Goal: Contribute content: Contribute content

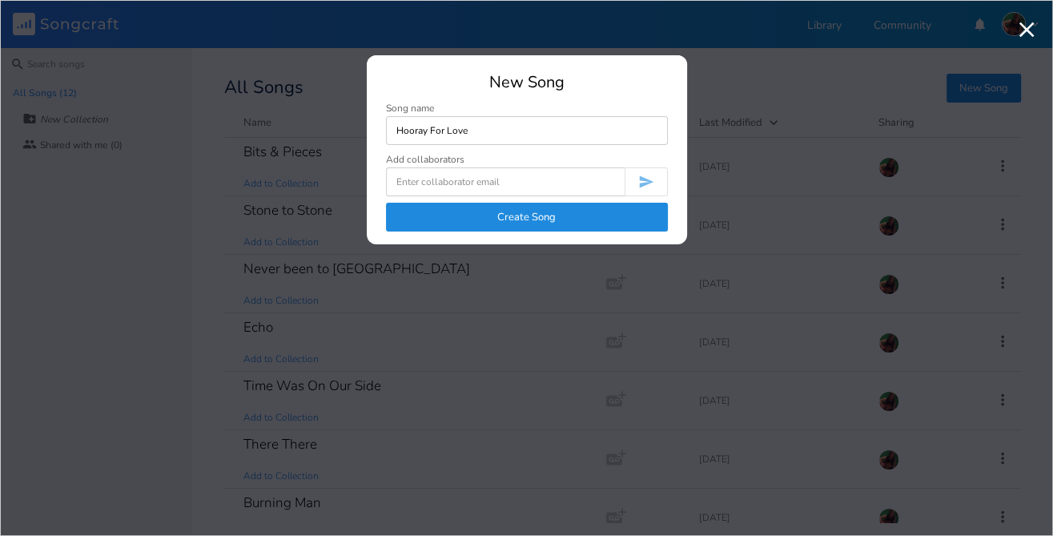
type input "Hooray For Love"
click at [536, 215] on button "Create Song" at bounding box center [527, 217] width 282 height 29
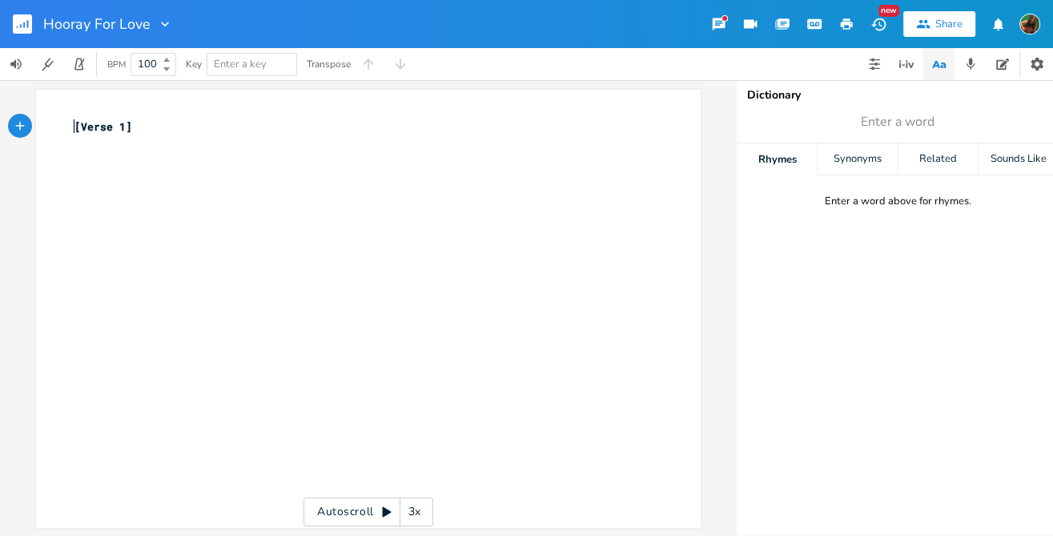
click at [71, 128] on pre "[Verse 1]" at bounding box center [360, 127] width 578 height 17
click at [99, 195] on pre "​" at bounding box center [360, 193] width 578 height 17
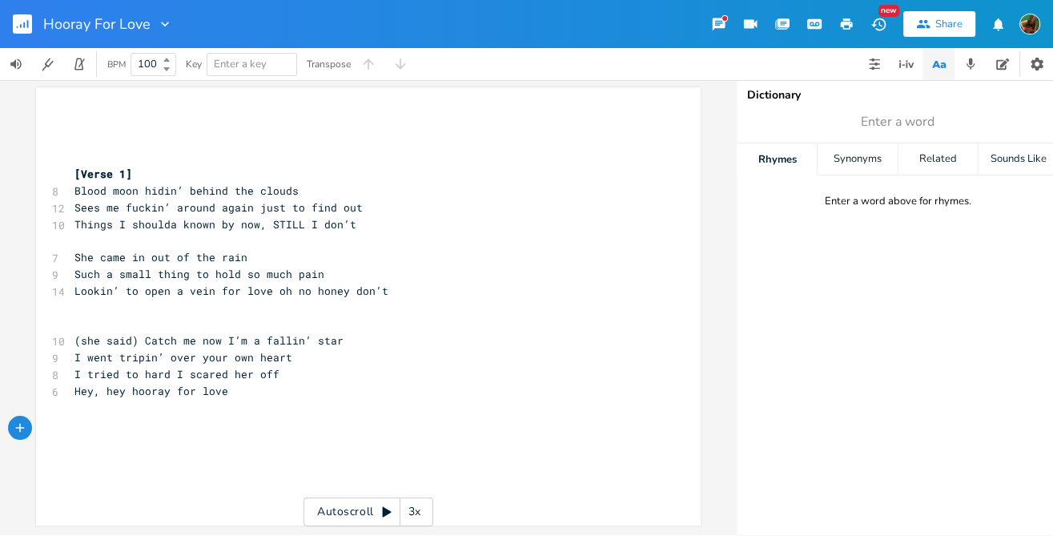
scroll to position [11, 0]
click at [183, 316] on pre "​" at bounding box center [360, 324] width 578 height 17
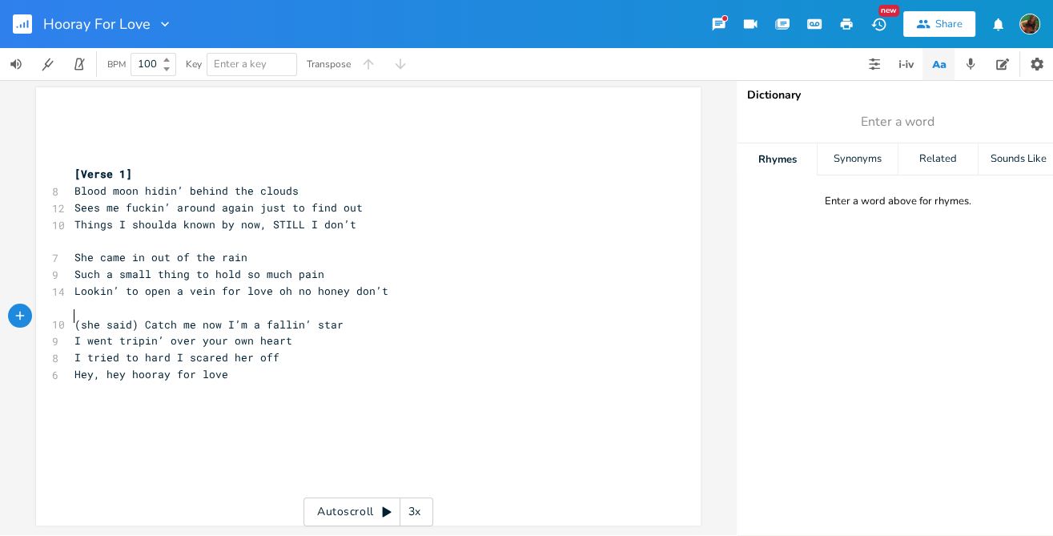
click at [74, 317] on span "(she said) Catch me now I’m a fallin’ star" at bounding box center [208, 324] width 269 height 14
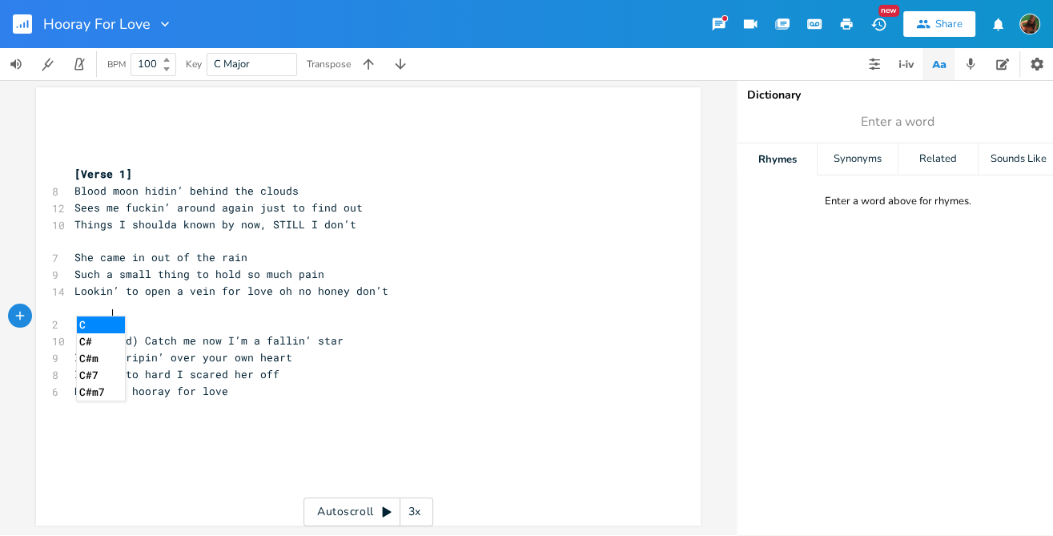
scroll to position [0, 31]
type textarea "[Chorus]"
click at [357, 366] on pre "I tried to hard I scared her off" at bounding box center [360, 374] width 578 height 17
click at [274, 383] on pre "Hey, hey hooray for love" at bounding box center [360, 391] width 578 height 17
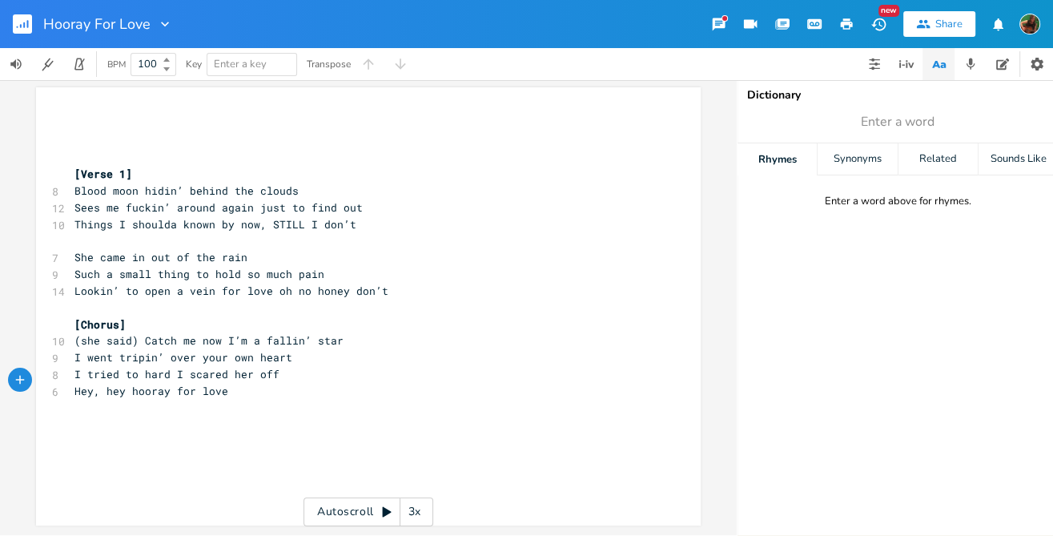
click at [120, 416] on pre "​" at bounding box center [360, 424] width 578 height 17
type textarea "​"
paste textarea
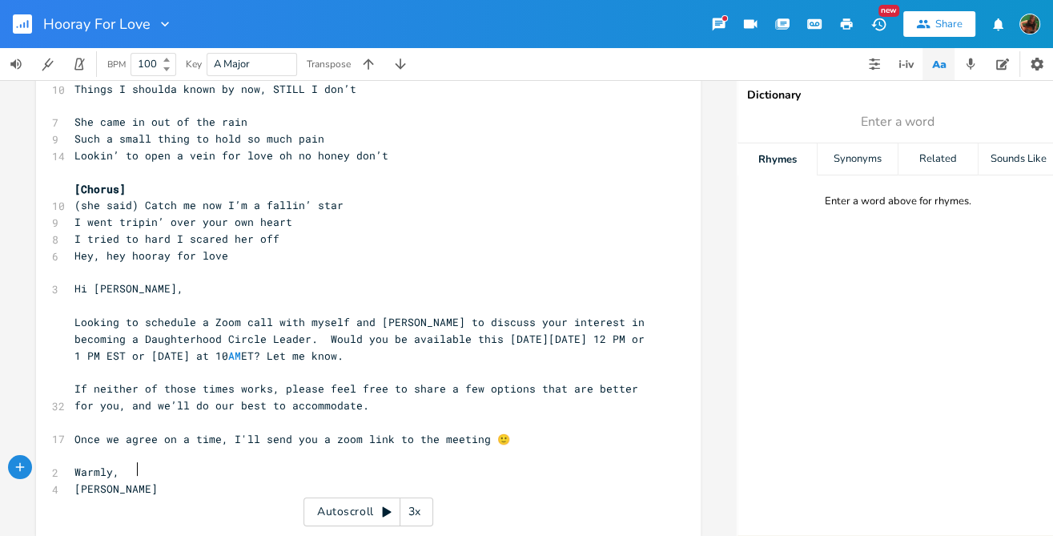
scroll to position [0, 0]
click at [394, 297] on pre "​" at bounding box center [360, 305] width 578 height 17
click at [74, 281] on span "Hi [PERSON_NAME]," at bounding box center [128, 288] width 109 height 14
type textarea "Hi [PERSON_NAME], Looking to schedule a Zoom call with myself and [PERSON_NAME]…"
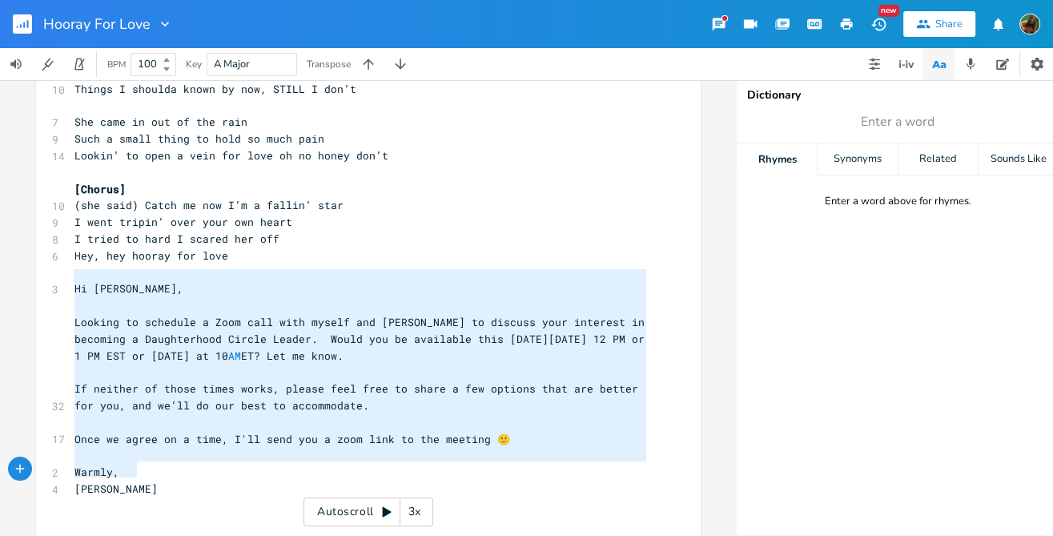
click at [151, 481] on pre "[PERSON_NAME]" at bounding box center [360, 489] width 578 height 17
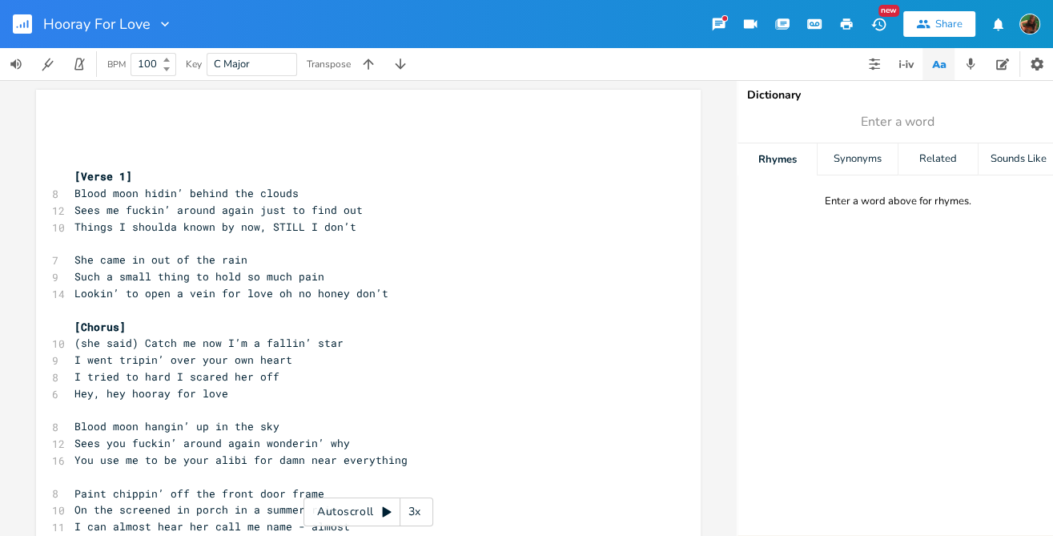
click at [162, 123] on pre "​" at bounding box center [360, 127] width 578 height 17
type textarea "[PERSON_NAME]"
type textarea "a"
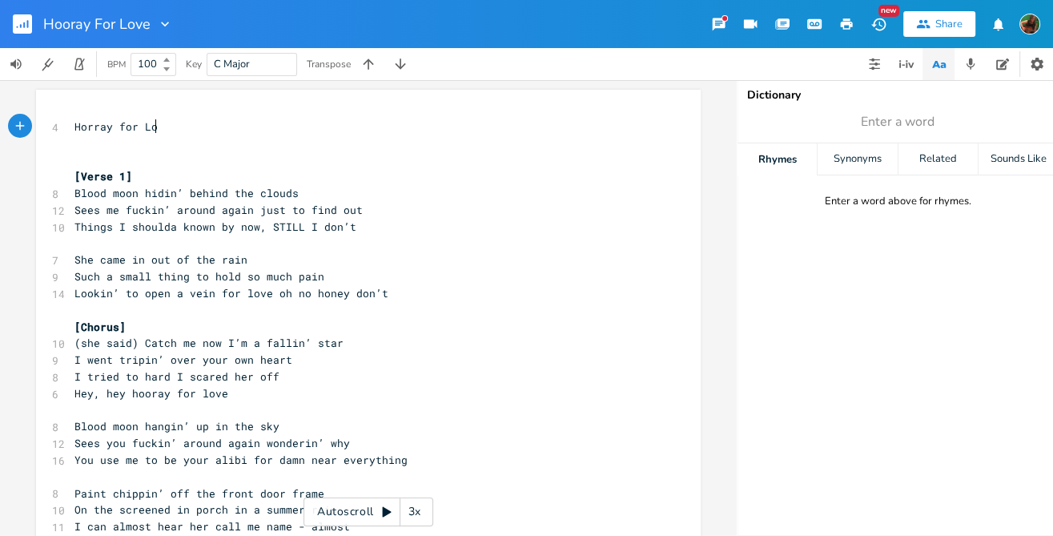
type textarea "ray for Love"
click at [87, 126] on span "Horray for Love" at bounding box center [122, 126] width 96 height 14
type textarea "o"
click at [163, 203] on span "Sees me fuckin’ around again just to find out" at bounding box center [218, 210] width 288 height 14
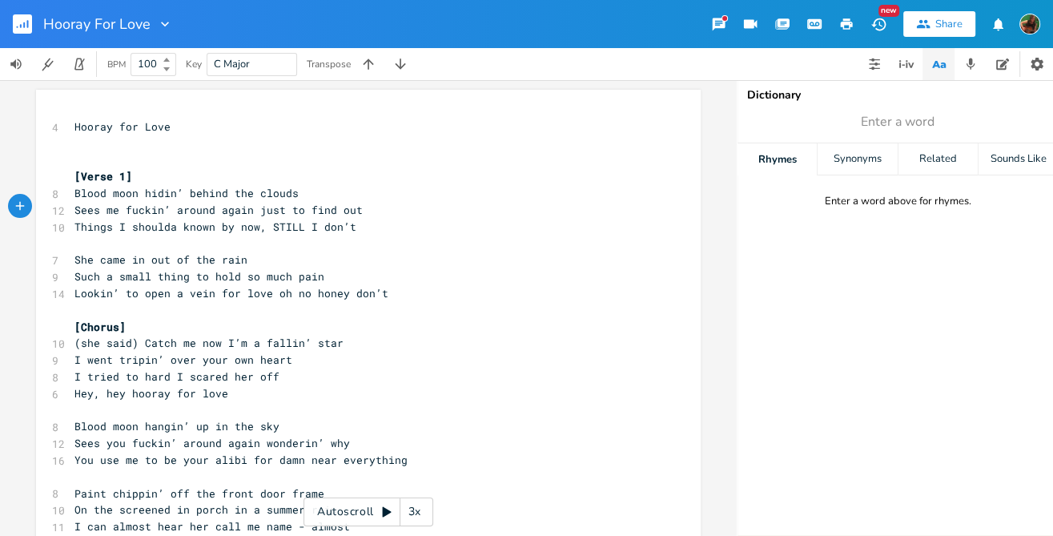
scroll to position [0, 0]
click at [227, 269] on span "Such a small thing to hold so much pain" at bounding box center [199, 276] width 250 height 14
click at [300, 286] on span "Lookin’ to open a vein for love oh no honey don’t" at bounding box center [231, 293] width 314 height 14
click at [388, 288] on pre "Lookin’ to open a vein for love oh no honey don’t" at bounding box center [360, 293] width 578 height 17
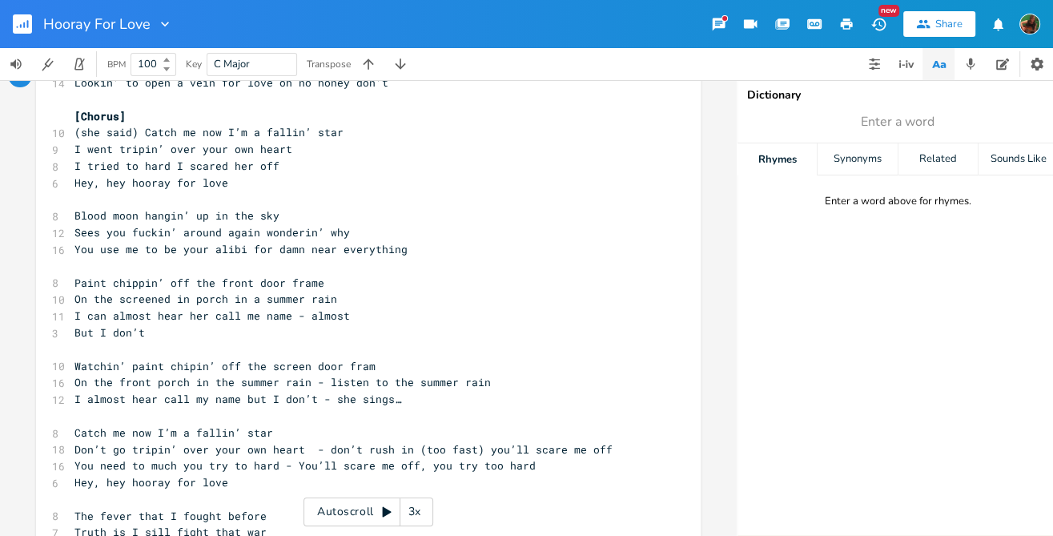
scroll to position [212, 0]
click at [308, 156] on pre "I tried to hard I scared her off" at bounding box center [360, 164] width 578 height 17
click at [262, 173] on pre "Hey, hey hooray for love" at bounding box center [360, 181] width 578 height 17
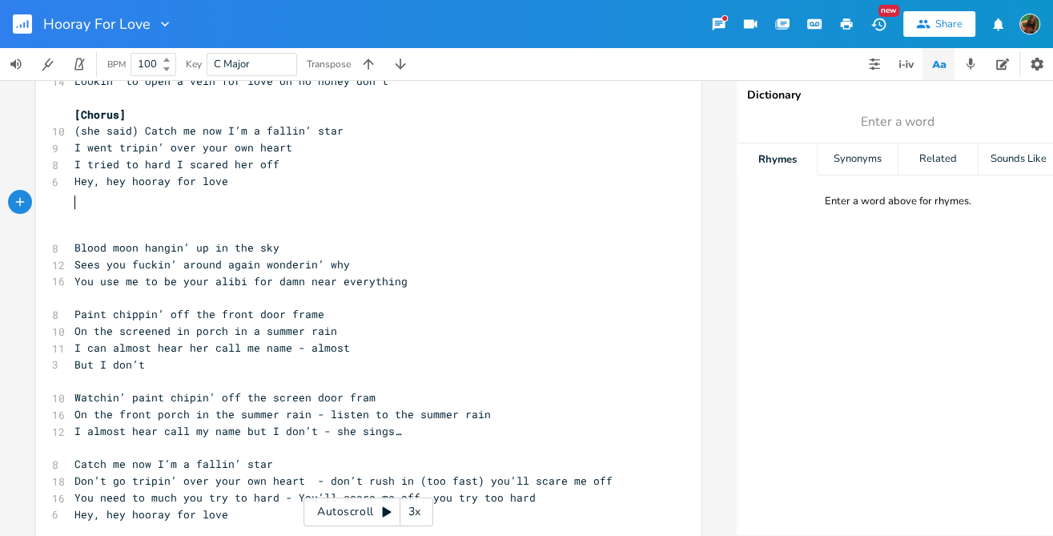
type textarea "C"
type textarea "{"
type textarea "[Chorus]"
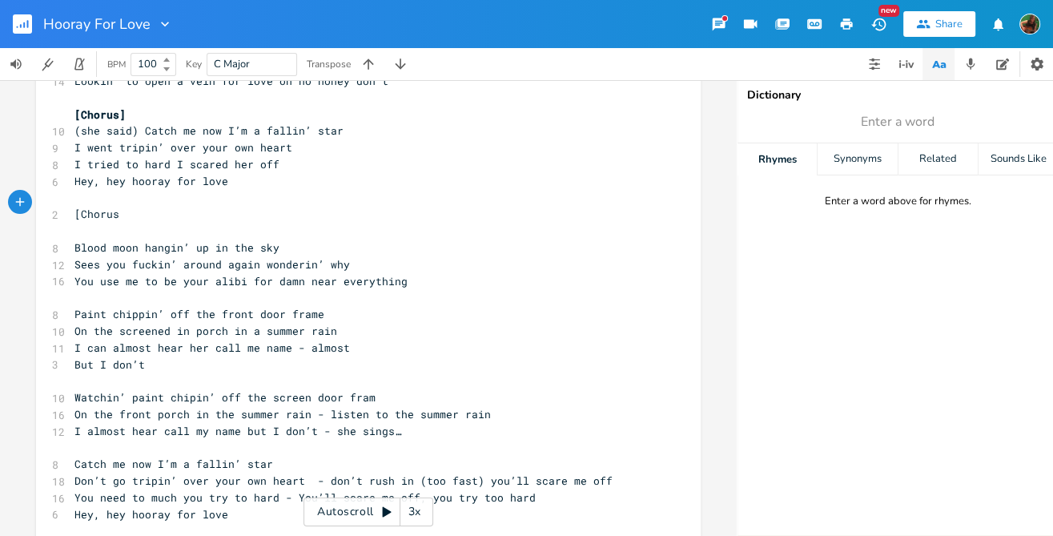
scroll to position [0, 34]
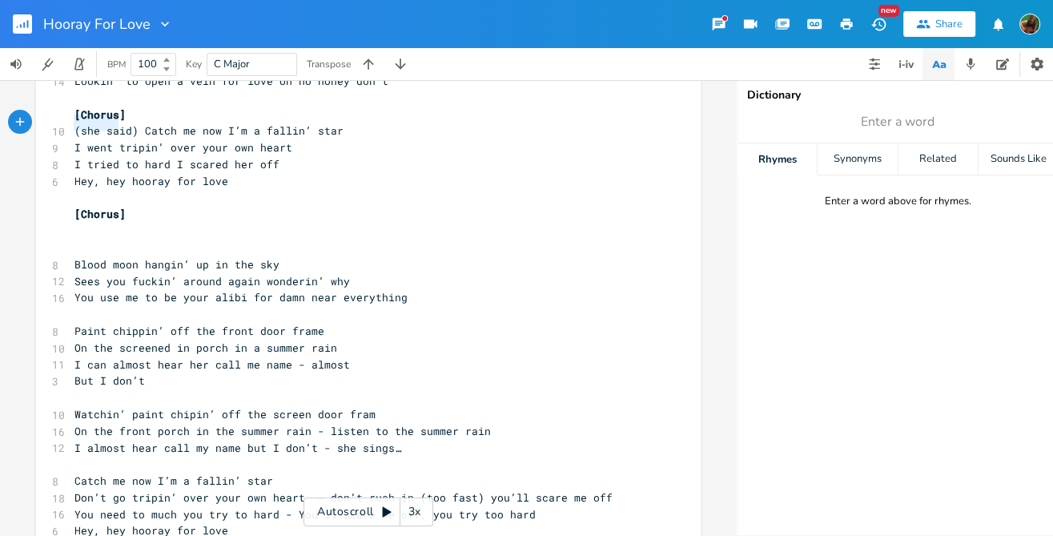
type textarea "(she said) Catch me now I’m a fallin’ star I went tripin’ over your own heart I…"
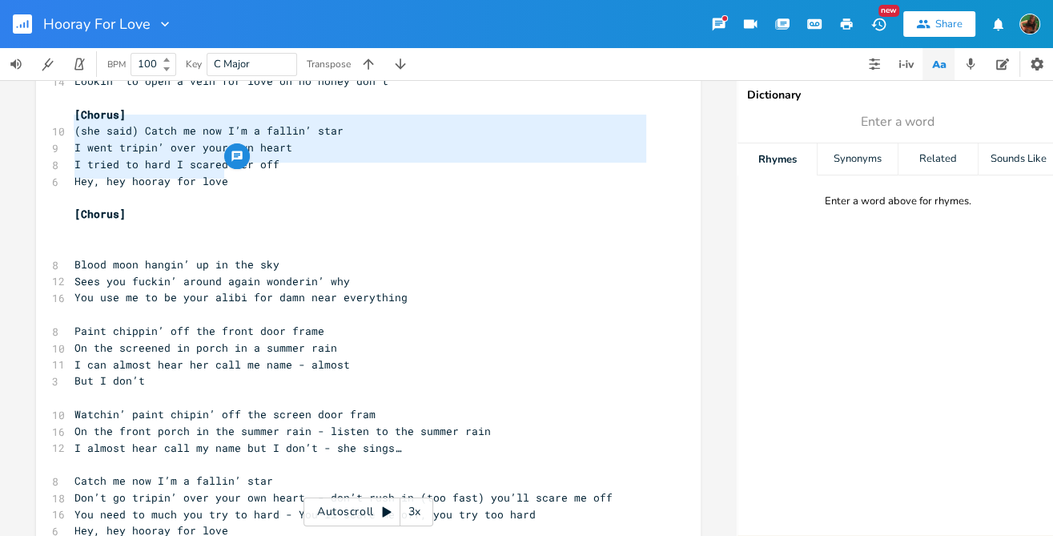
drag, startPoint x: 71, startPoint y: 122, endPoint x: 247, endPoint y: 172, distance: 182.5
click at [131, 223] on pre "​" at bounding box center [360, 231] width 578 height 17
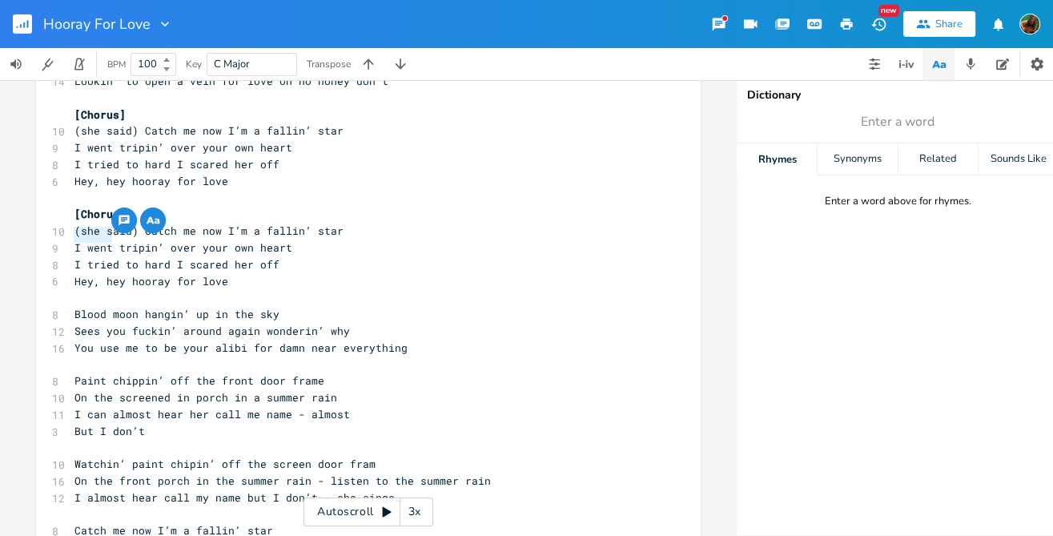
drag, startPoint x: 70, startPoint y: 238, endPoint x: 108, endPoint y: 240, distance: 37.7
click at [108, 240] on span "I went tripin’ over your own heart" at bounding box center [183, 247] width 218 height 14
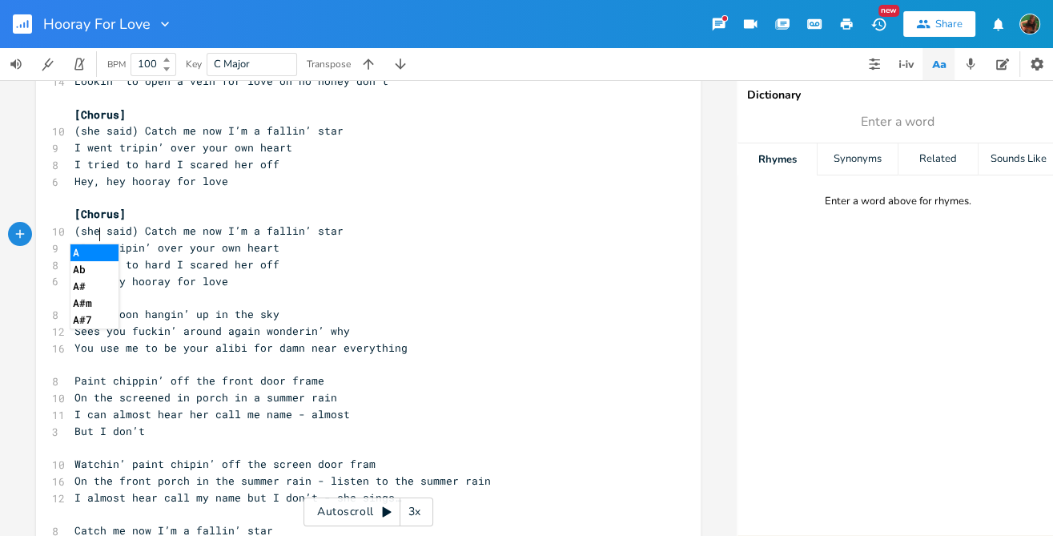
scroll to position [0, 30]
type textarea "Always"
click at [220, 240] on span "Always tripin’ over your own heart" at bounding box center [183, 247] width 218 height 14
type textarea "my"
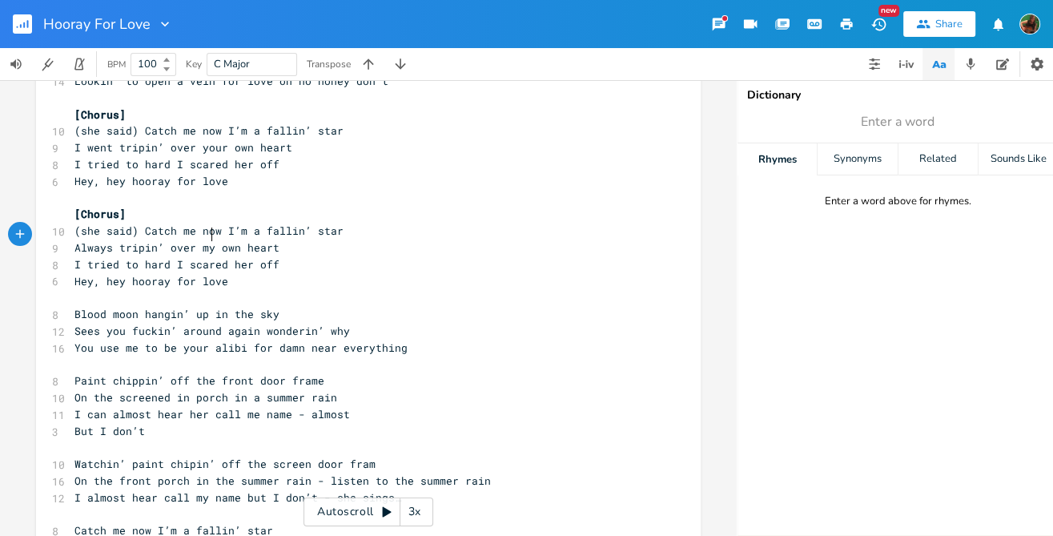
click at [280, 256] on pre "I tried to hard I scared her off" at bounding box center [360, 264] width 578 height 17
click at [296, 240] on pre "Always tripin’ over my own heart" at bounding box center [360, 248] width 578 height 17
drag, startPoint x: 70, startPoint y: 252, endPoint x: 115, endPoint y: 256, distance: 45.0
click at [115, 257] on span "I tried to hard I scared her off" at bounding box center [176, 264] width 205 height 14
type textarea "Dont"
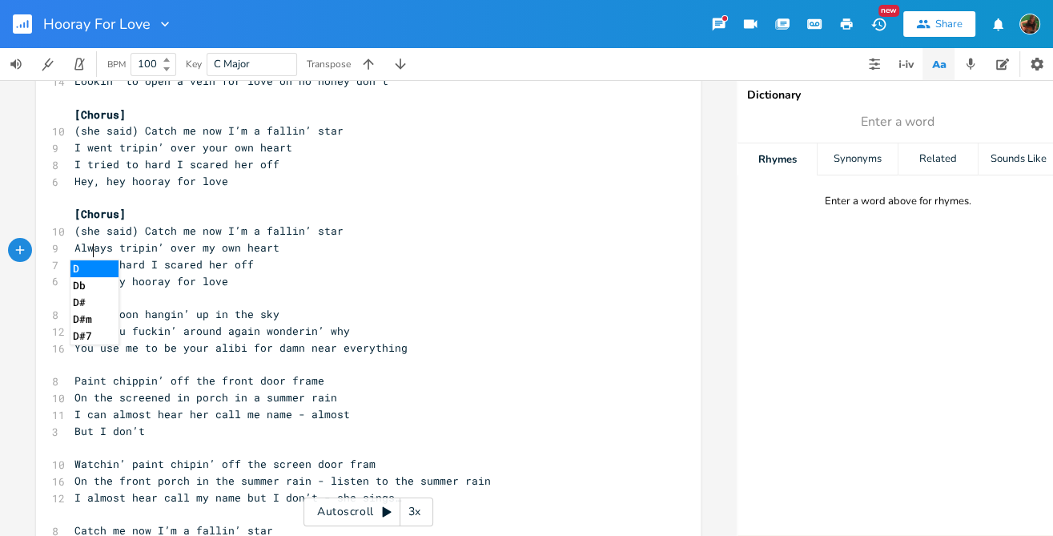
scroll to position [0, 19]
type textarea "'t"
click at [165, 257] on span "Don't to hard I scared her off" at bounding box center [170, 264] width 192 height 14
type textarea "you'll"
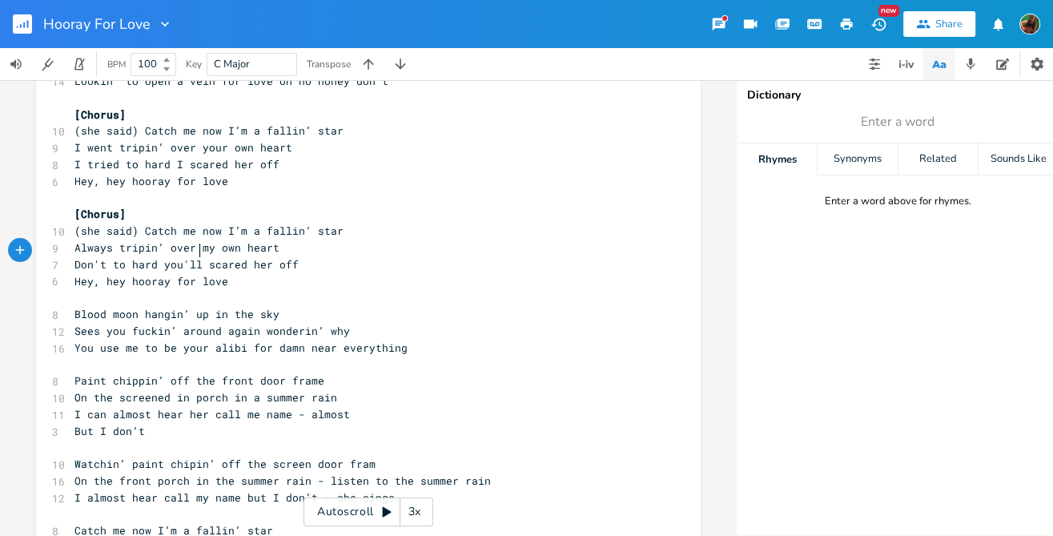
scroll to position [0, 21]
click at [264, 257] on span "Don't to hard you'll scared her off" at bounding box center [186, 264] width 224 height 14
type textarea "me"
click at [101, 274] on span "Hey, hey hooray for love" at bounding box center [151, 281] width 154 height 14
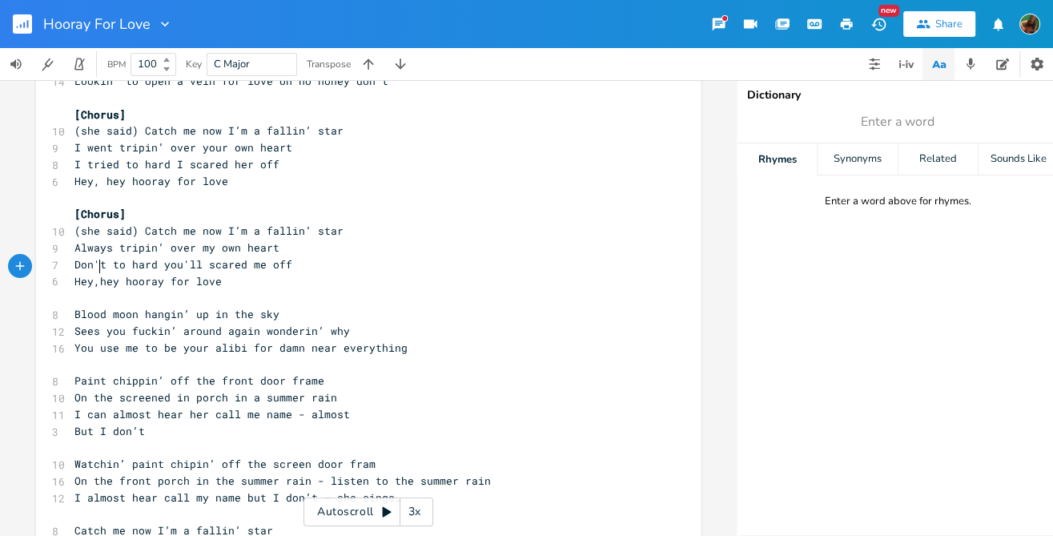
click at [325, 289] on pre "​" at bounding box center [360, 297] width 578 height 17
click at [74, 140] on span "I went tripin’ over your own heart" at bounding box center [183, 147] width 218 height 14
drag, startPoint x: 111, startPoint y: 396, endPoint x: 144, endPoint y: 395, distance: 32.9
click at [144, 407] on span "I can almost hear her call me name - almost" at bounding box center [212, 414] width 276 height 14
type textarea "]]]"
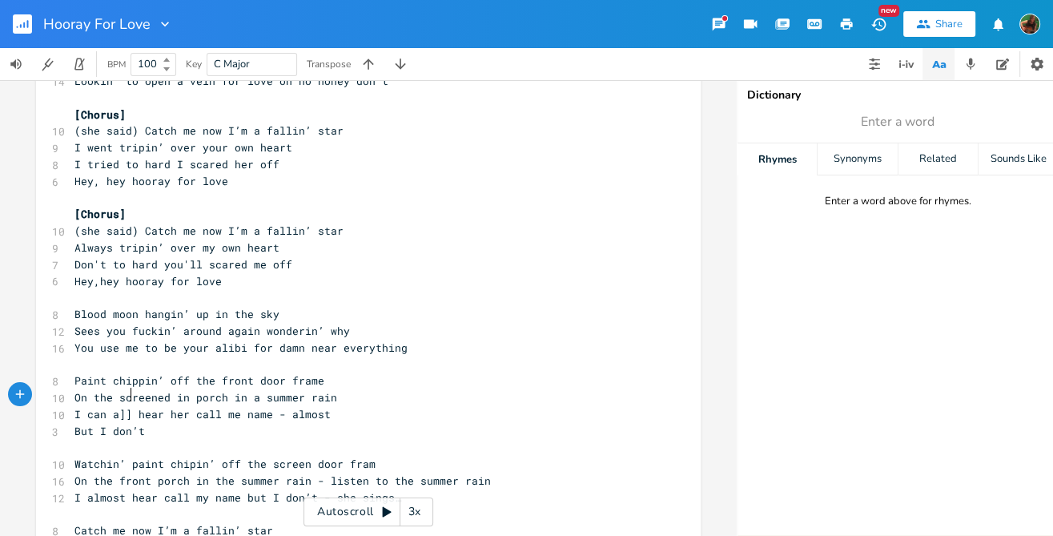
scroll to position [0, 8]
click at [190, 407] on span "I can hear her call me name - almost" at bounding box center [189, 414] width 231 height 14
type textarea "in'"
click at [330, 423] on pre "But I don’t" at bounding box center [360, 431] width 578 height 17
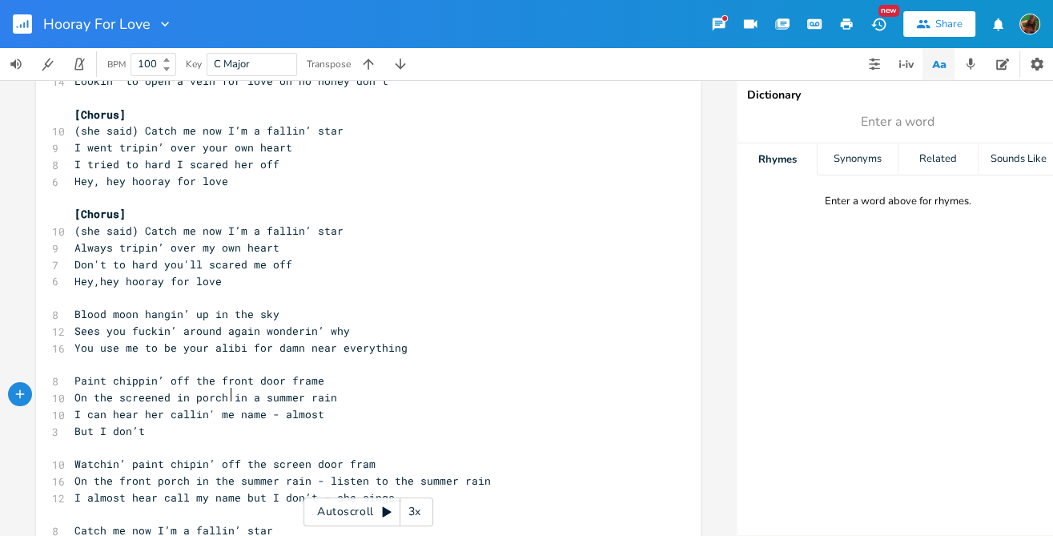
click at [224, 407] on span "I can hear her callin' me name - almost" at bounding box center [199, 414] width 250 height 14
type textarea "y"
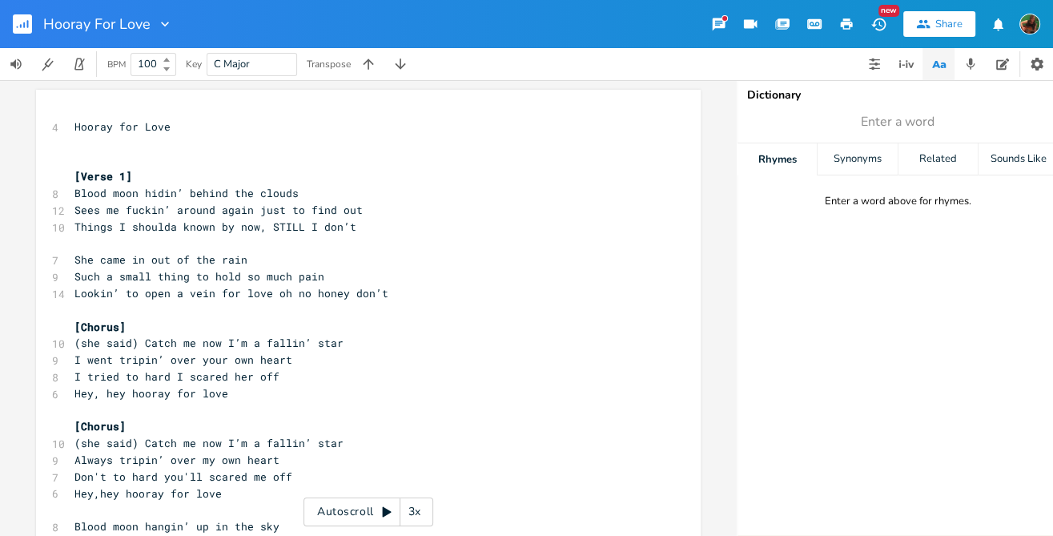
scroll to position [130, 0]
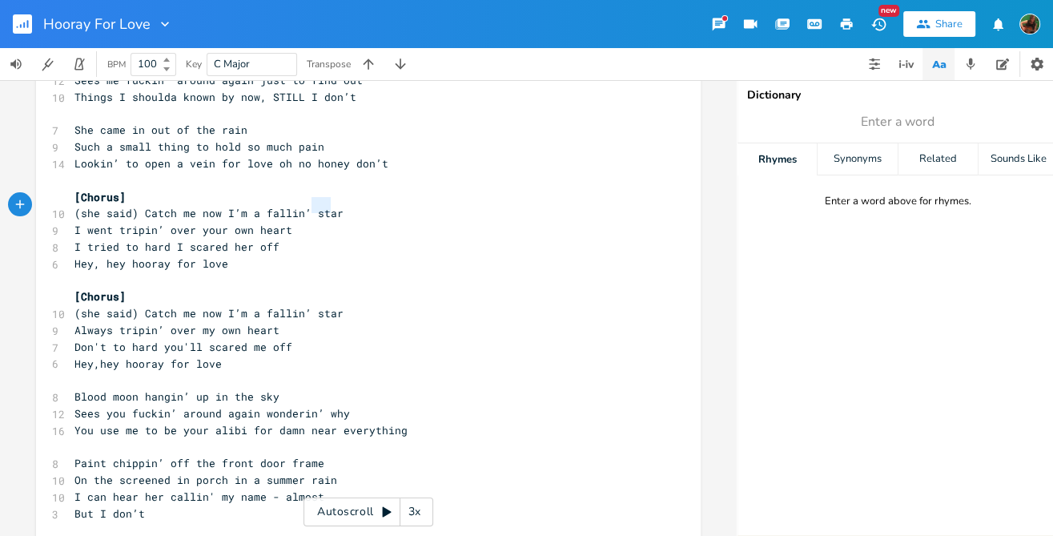
type textarea "star"
drag, startPoint x: 310, startPoint y: 204, endPoint x: 331, endPoint y: 205, distance: 20.8
click at [331, 206] on span "(she said) Catch me now I’m a fallin’ star" at bounding box center [208, 213] width 269 height 14
click at [380, 191] on icon "button" at bounding box center [382, 192] width 5 height 6
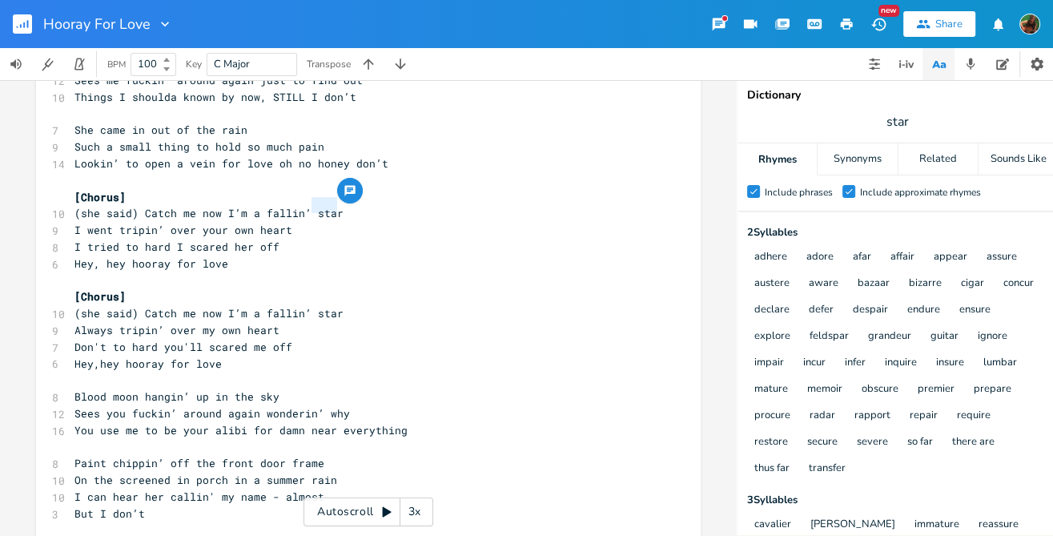
scroll to position [235, 0]
